Goal: Transaction & Acquisition: Obtain resource

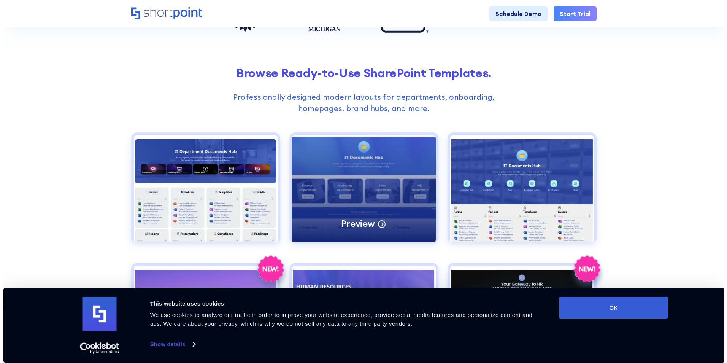
scroll to position [304, 0]
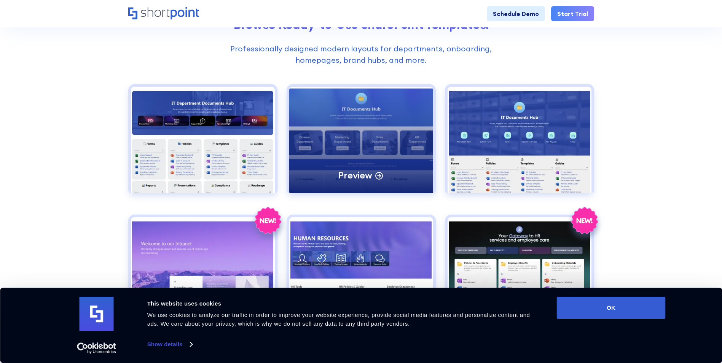
click at [372, 156] on div "Preview" at bounding box center [361, 140] width 144 height 106
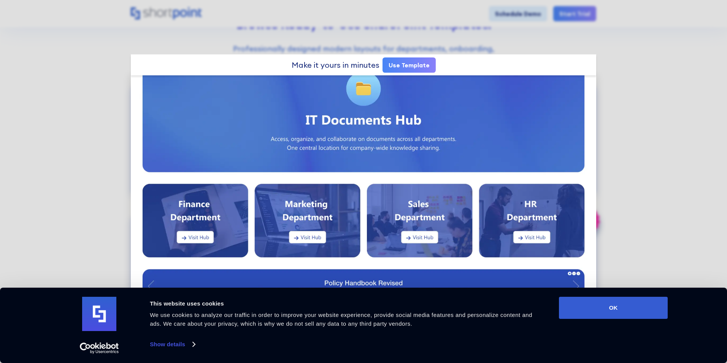
scroll to position [28, 0]
click at [399, 69] on link "Use Template" at bounding box center [409, 64] width 53 height 15
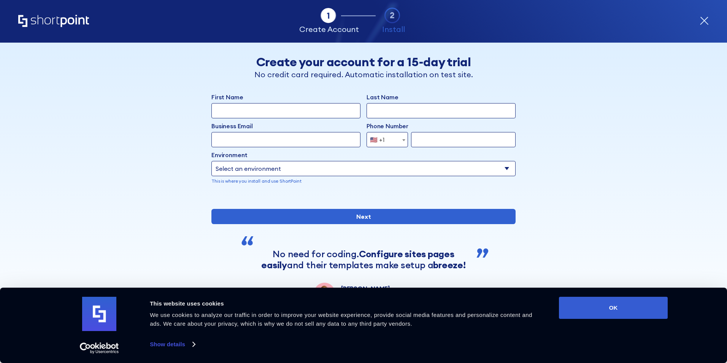
click at [59, 21] on icon "Home" at bounding box center [53, 21] width 71 height 12
